Goal: Information Seeking & Learning: Find specific fact

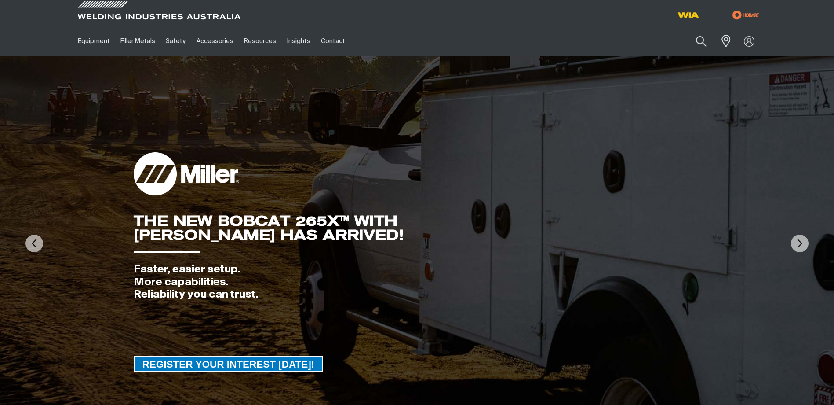
click at [697, 43] on button "Search products" at bounding box center [702, 41] width 30 height 21
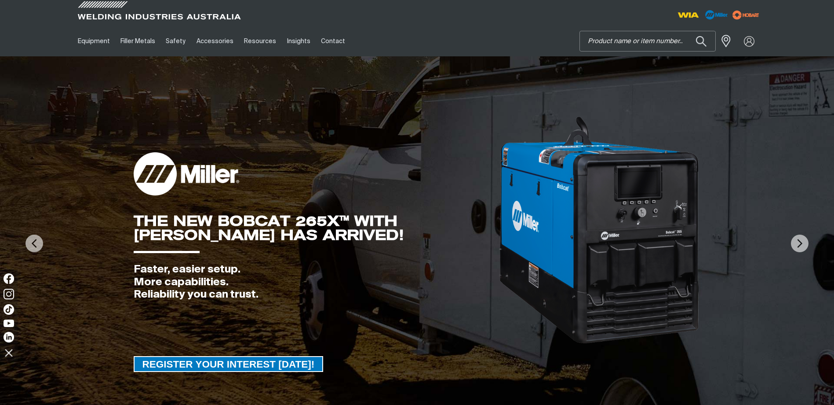
click at [630, 39] on input "Search" at bounding box center [647, 41] width 135 height 20
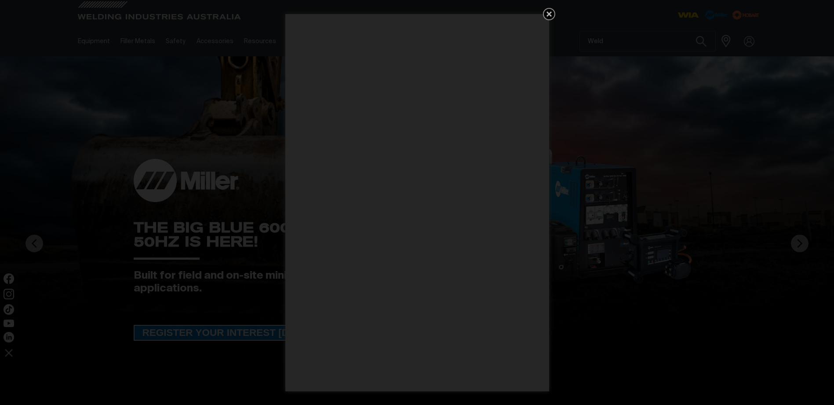
click at [551, 10] on icon "Get 5 WIA Welding Guides Free!" at bounding box center [549, 14] width 11 height 11
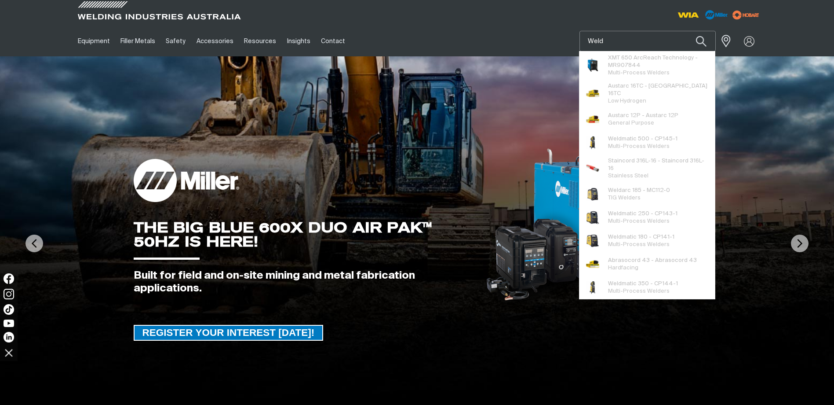
click at [618, 37] on input "Weld" at bounding box center [647, 41] width 135 height 20
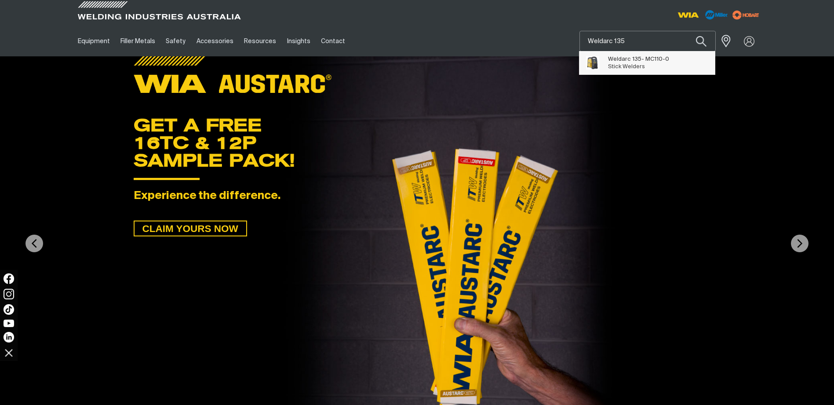
type input "Weldarc 135"
click at [651, 63] on span "Weldarc 135 - MC110-0 Stick Welders" at bounding box center [638, 63] width 61 height 18
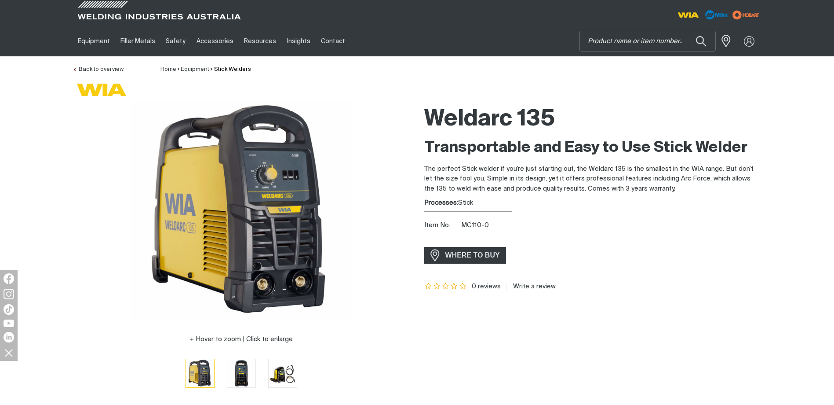
drag, startPoint x: 489, startPoint y: 224, endPoint x: 482, endPoint y: 226, distance: 7.3
click at [482, 226] on span "MC110-0" at bounding box center [475, 225] width 28 height 7
drag, startPoint x: 490, startPoint y: 223, endPoint x: 481, endPoint y: 223, distance: 9.3
click at [481, 223] on div "Item No. MC110-0" at bounding box center [593, 225] width 338 height 10
drag, startPoint x: 481, startPoint y: 223, endPoint x: 489, endPoint y: 226, distance: 8.6
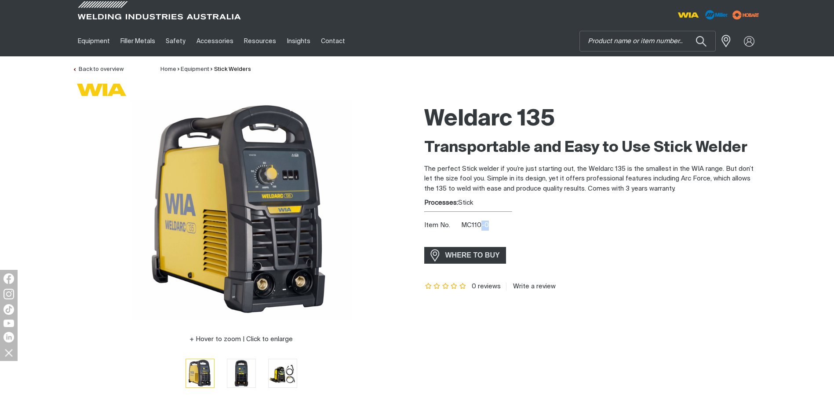
click at [490, 225] on div "Item No. MC110-0" at bounding box center [593, 225] width 338 height 10
click at [497, 227] on div "Item No. MC110-0" at bounding box center [593, 225] width 338 height 10
click at [490, 225] on div "Item No. MC110-0" at bounding box center [593, 225] width 338 height 10
drag, startPoint x: 486, startPoint y: 226, endPoint x: 456, endPoint y: 224, distance: 30.4
click at [456, 224] on div "Item No. MC110-0" at bounding box center [593, 225] width 338 height 10
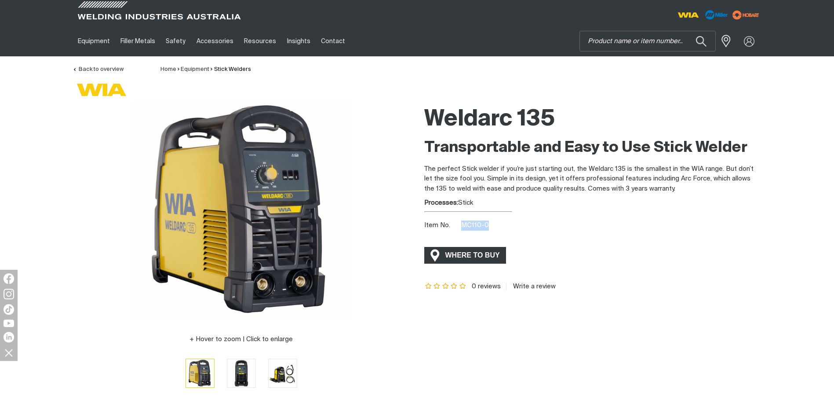
copy span "MC110-0"
